Goal: Task Accomplishment & Management: Use online tool/utility

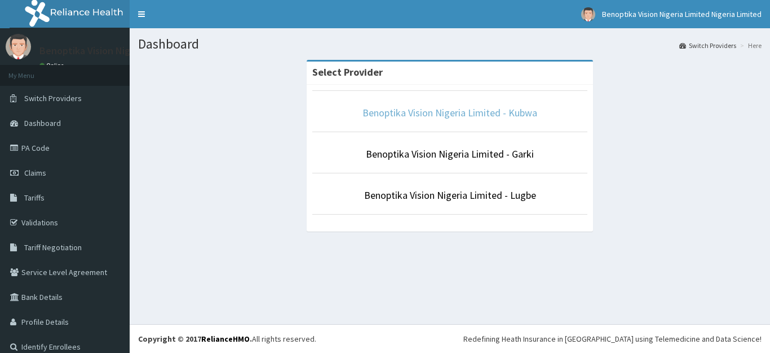
click at [397, 117] on link "Benoptika Vision Nigeria Limited - Kubwa" at bounding box center [450, 112] width 175 height 13
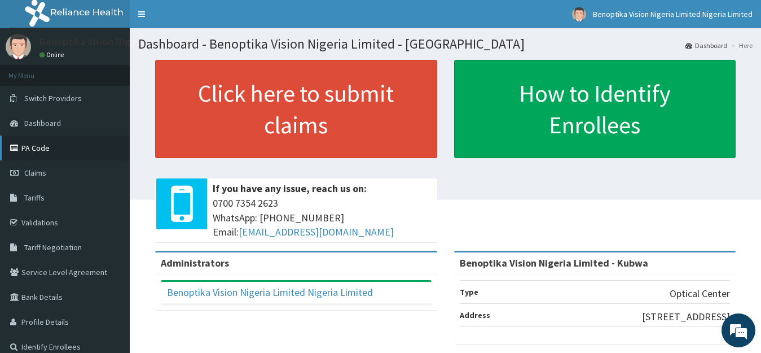
click at [61, 155] on link "PA Code" at bounding box center [65, 147] width 130 height 25
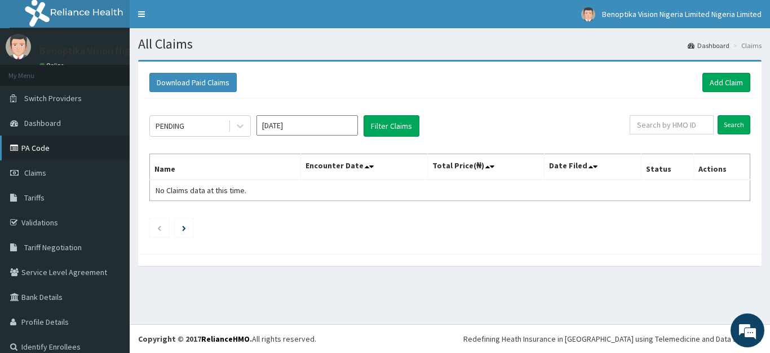
click at [56, 144] on link "PA Code" at bounding box center [65, 147] width 130 height 25
